Goal: Navigation & Orientation: Find specific page/section

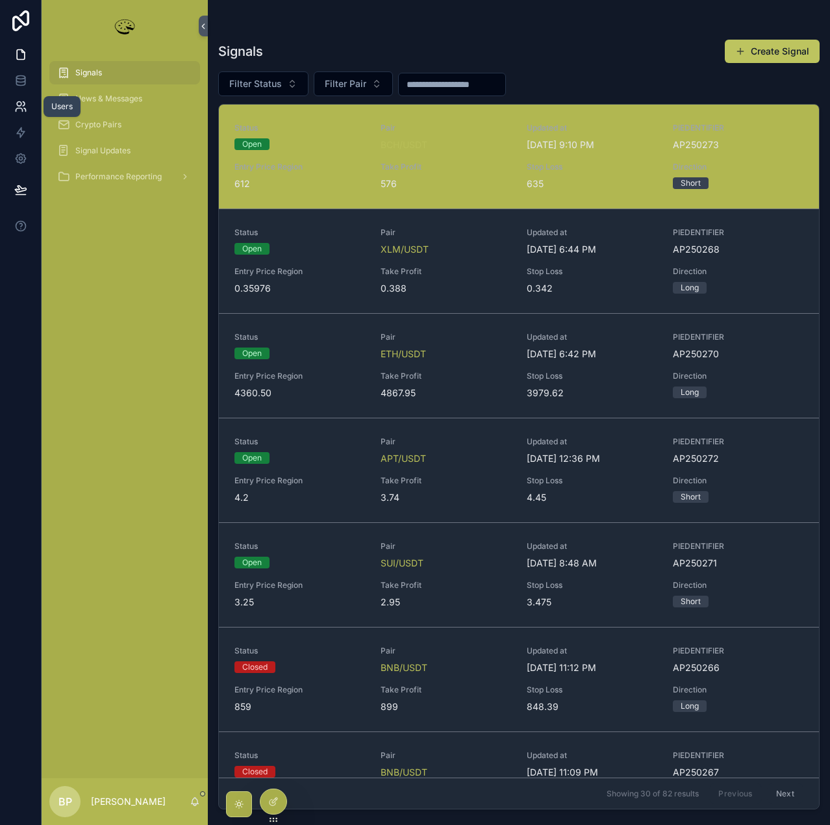
click at [19, 107] on icon at bounding box center [19, 104] width 5 height 5
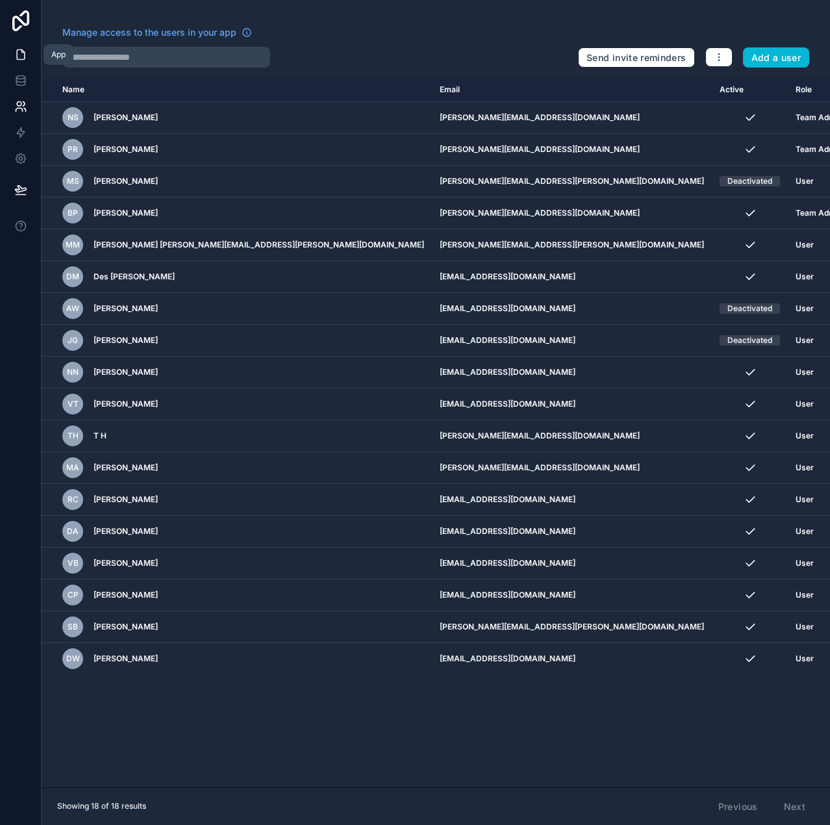
click at [14, 57] on icon at bounding box center [20, 54] width 13 height 13
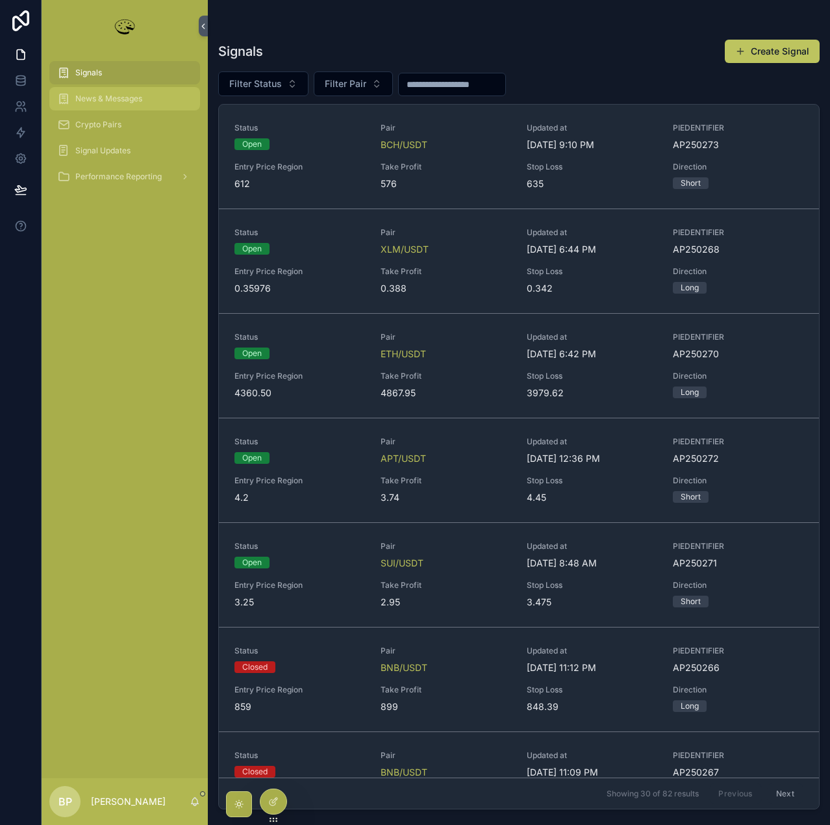
click at [93, 100] on span "News & Messages" at bounding box center [108, 99] width 67 height 10
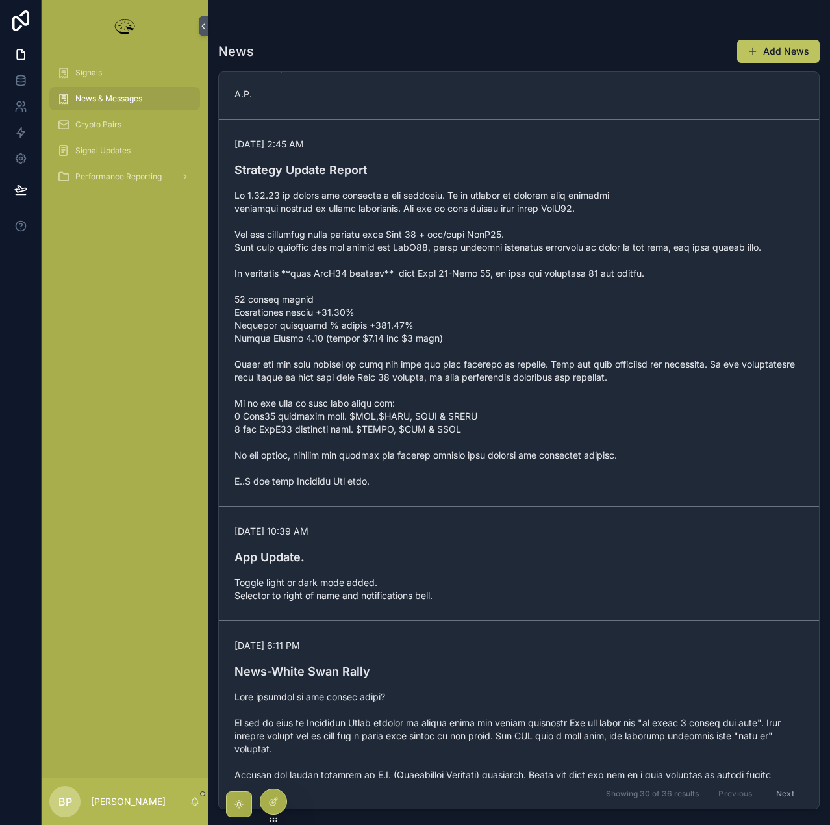
scroll to position [5197, 0]
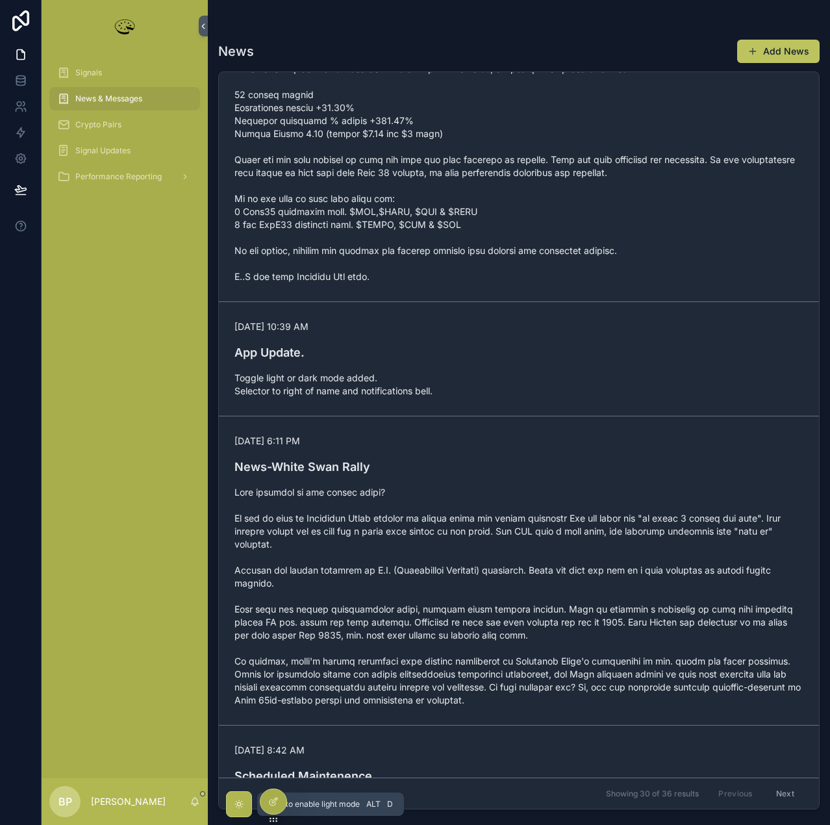
click at [236, 801] on icon "scrollable content" at bounding box center [239, 804] width 10 height 10
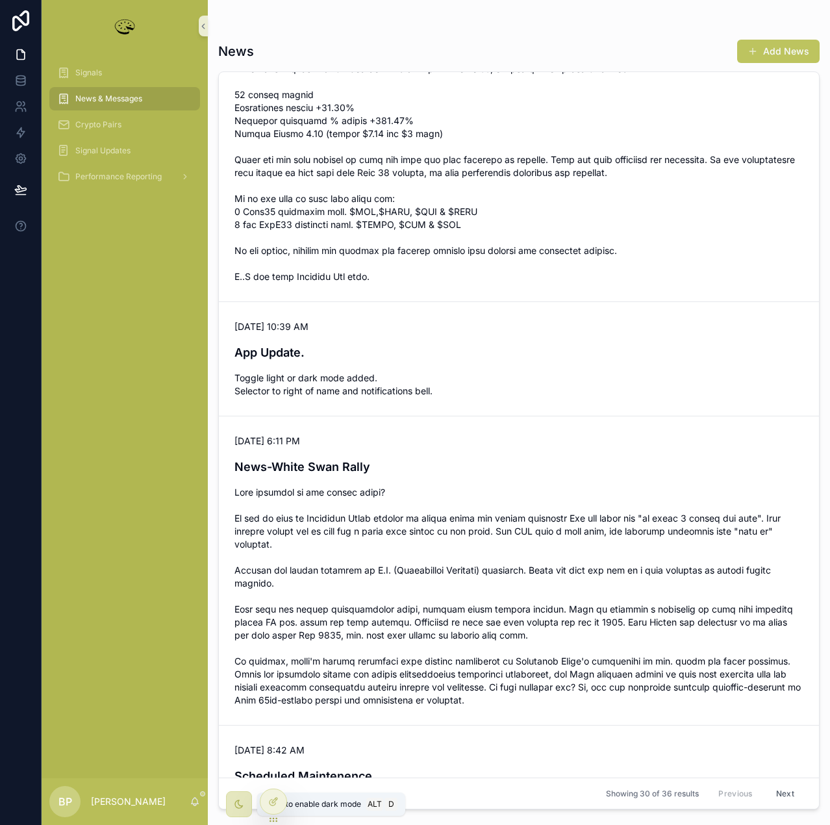
scroll to position [5210, 0]
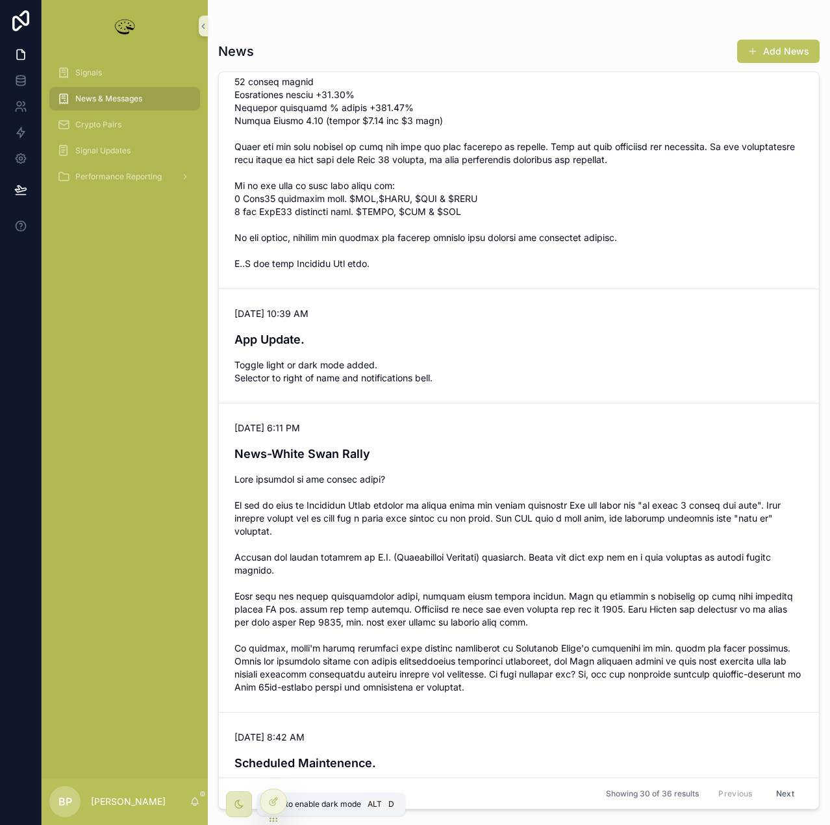
click at [236, 801] on icon "scrollable content" at bounding box center [239, 804] width 8 height 8
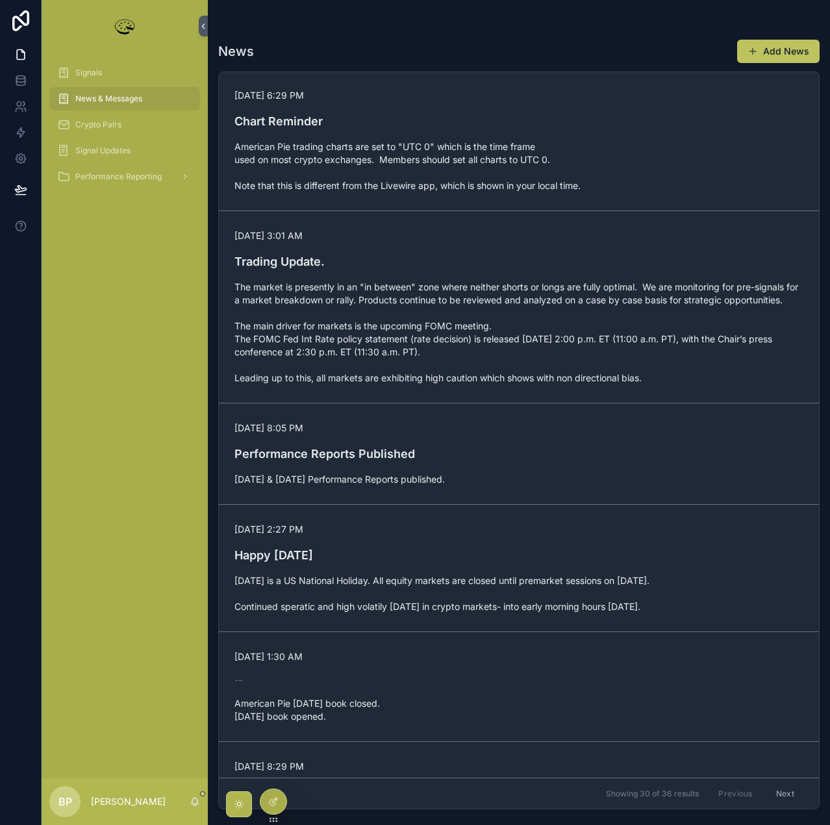
scroll to position [0, 0]
click at [79, 69] on span "Signals" at bounding box center [88, 73] width 27 height 10
